Goal: Information Seeking & Learning: Learn about a topic

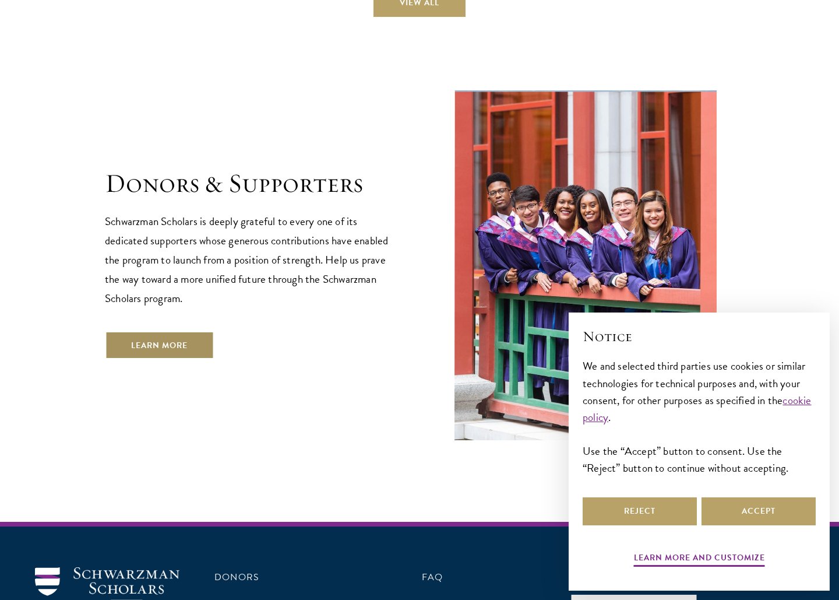
scroll to position [3504, 0]
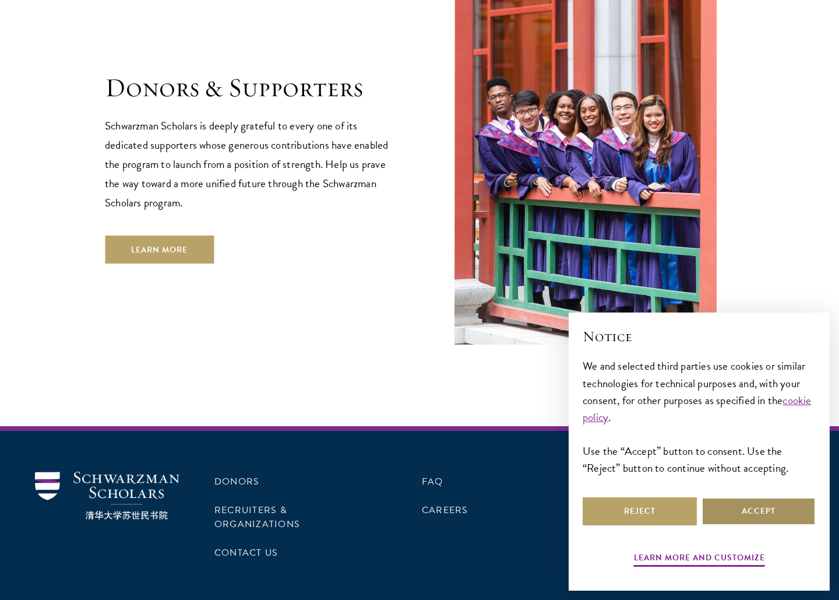
click at [751, 516] on button "Accept" at bounding box center [759, 511] width 114 height 28
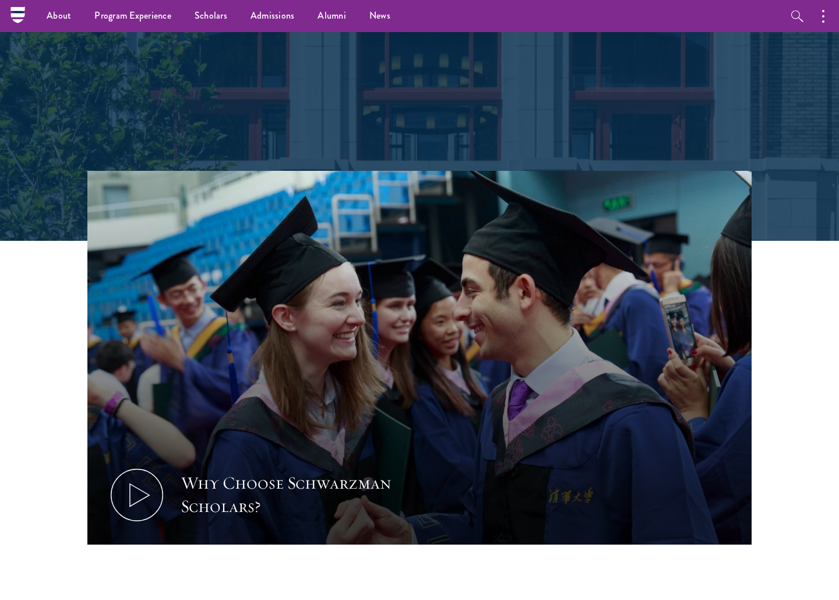
scroll to position [0, 0]
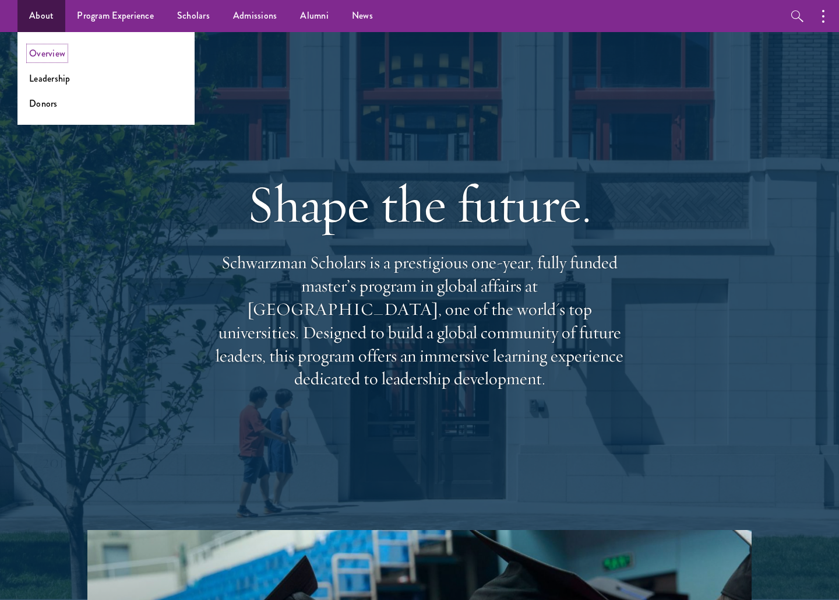
click at [47, 51] on link "Overview" at bounding box center [47, 53] width 36 height 13
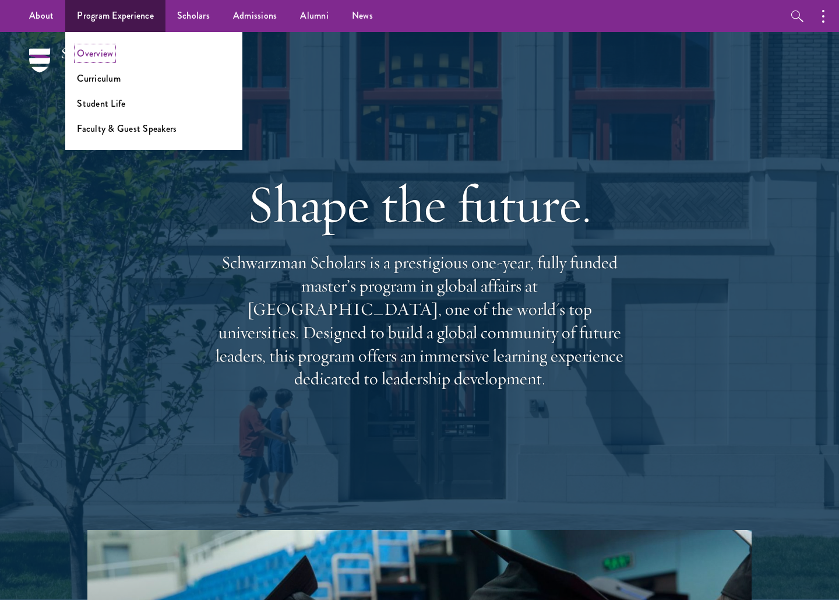
click at [101, 54] on link "Overview" at bounding box center [95, 53] width 36 height 13
click at [101, 81] on link "Curriculum" at bounding box center [99, 78] width 44 height 13
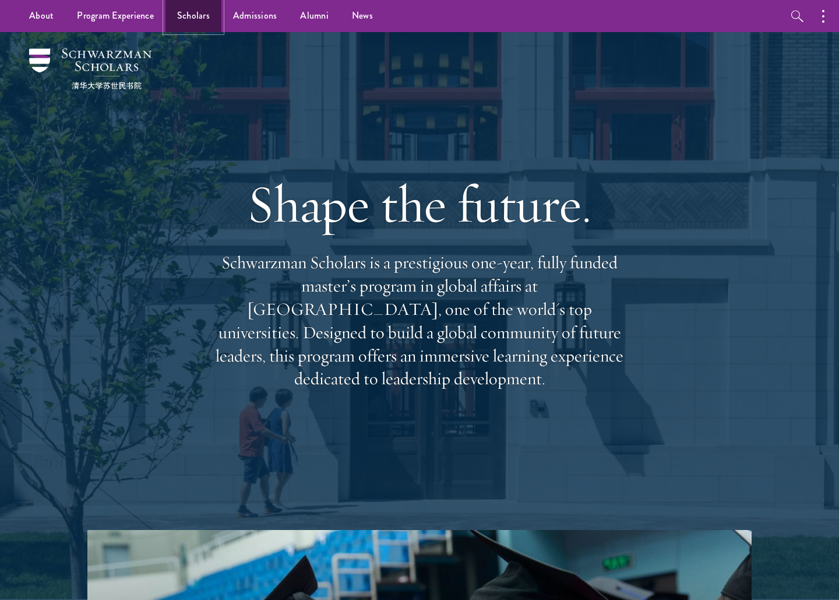
click at [196, 19] on link "Scholars" at bounding box center [194, 16] width 56 height 32
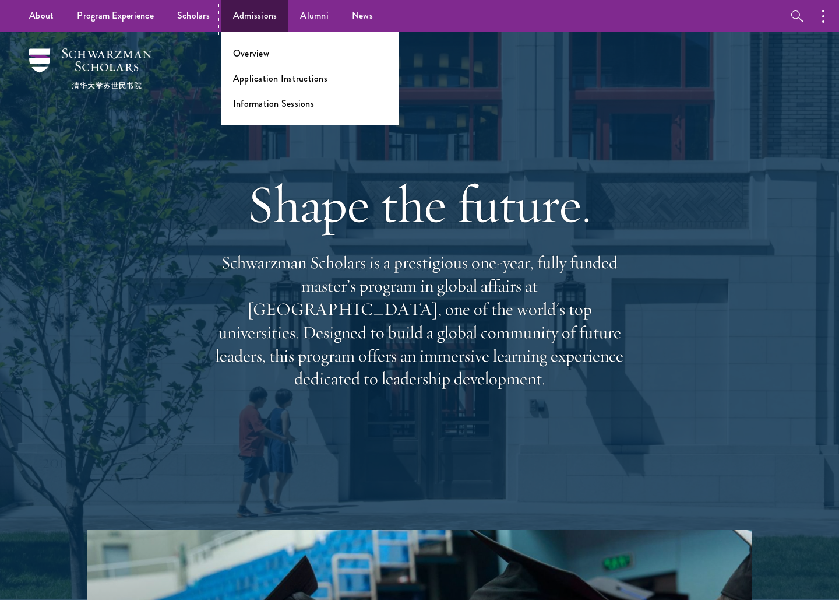
drag, startPoint x: 244, startPoint y: 16, endPoint x: 233, endPoint y: 2, distance: 17.8
click at [244, 16] on link "Admissions" at bounding box center [255, 16] width 68 height 32
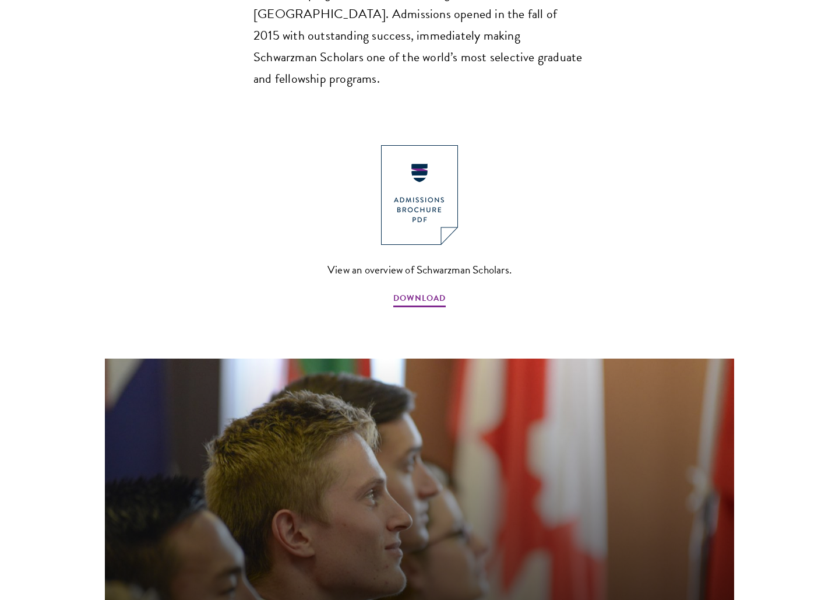
scroll to position [1251, 0]
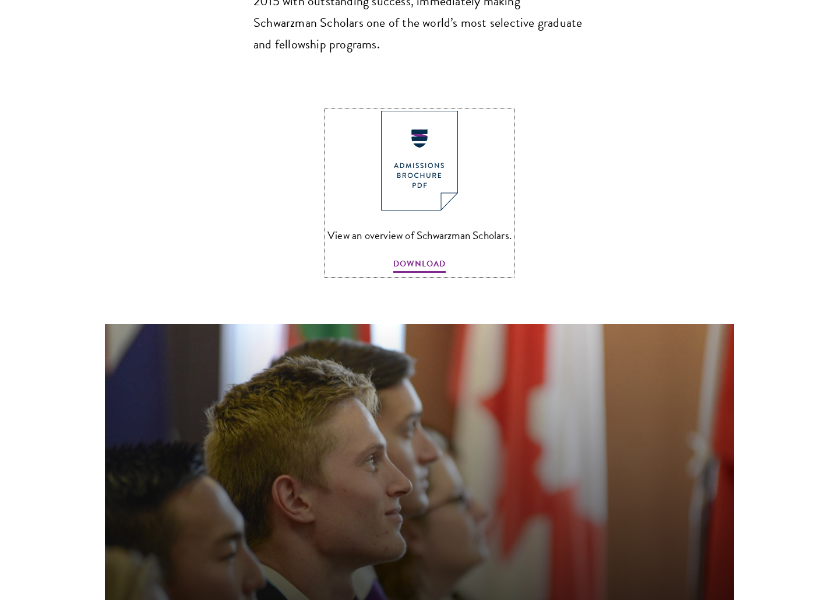
click at [398, 111] on img at bounding box center [419, 161] width 77 height 100
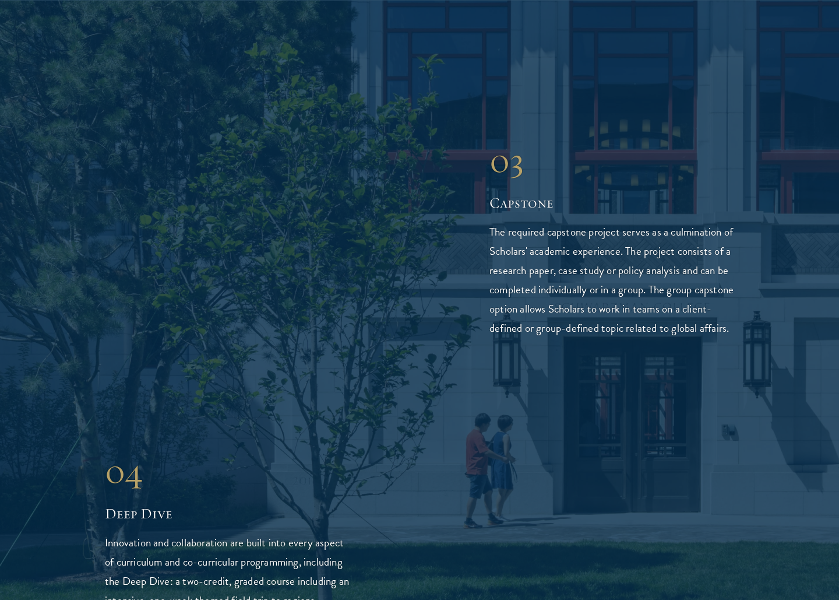
scroll to position [2448, 0]
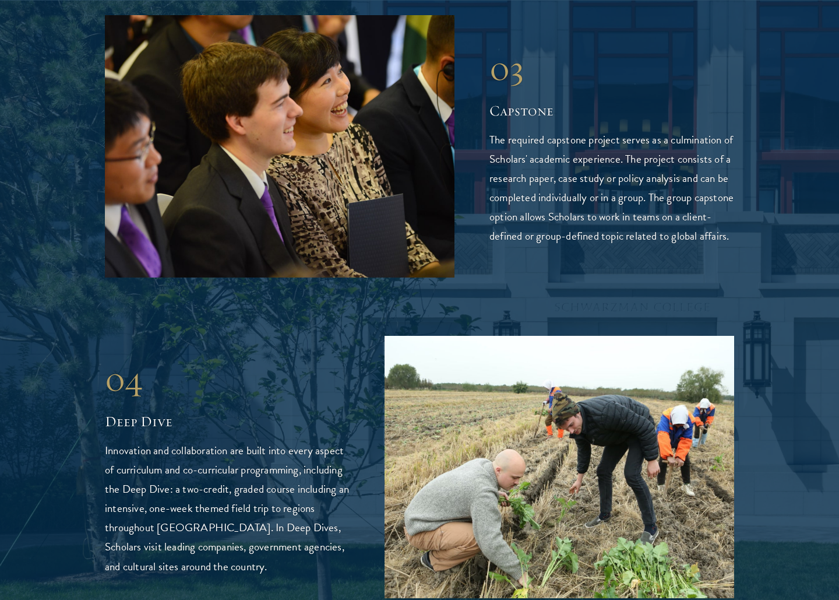
click at [81, 169] on div at bounding box center [419, 110] width 839 height 1850
